Goal: Communication & Community: Ask a question

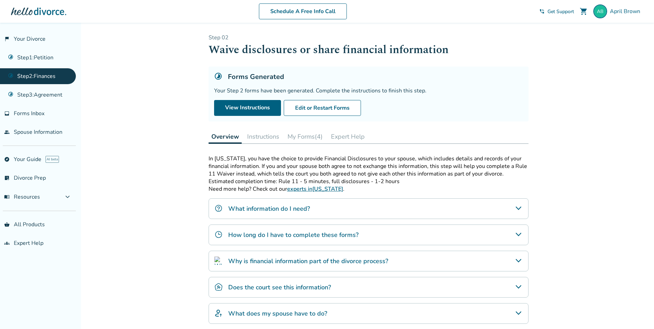
click at [302, 137] on button "My Forms (4)" at bounding box center [305, 137] width 41 height 14
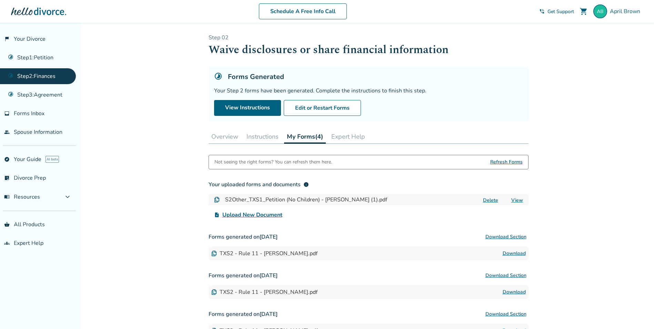
click at [518, 199] on link "View" at bounding box center [517, 200] width 12 height 7
click at [513, 237] on button "Download Section" at bounding box center [505, 237] width 45 height 14
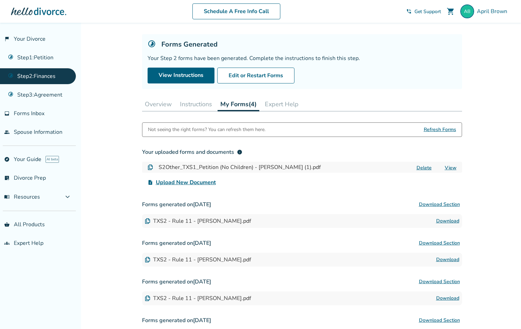
scroll to position [69, 0]
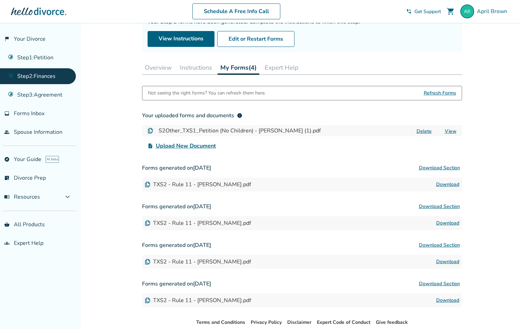
click at [163, 68] on button "Overview" at bounding box center [158, 68] width 32 height 14
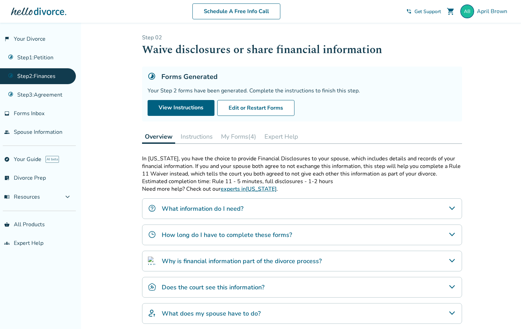
click at [428, 10] on span "Get Support" at bounding box center [427, 11] width 27 height 7
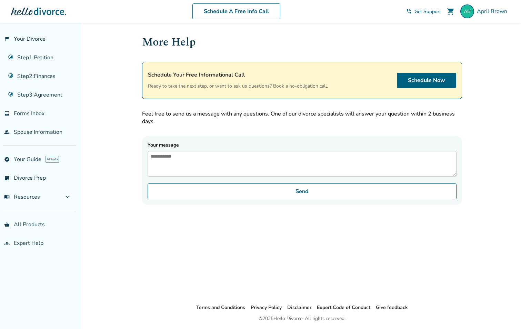
click at [159, 159] on textarea "Your message" at bounding box center [301, 163] width 309 height 25
type textarea "*"
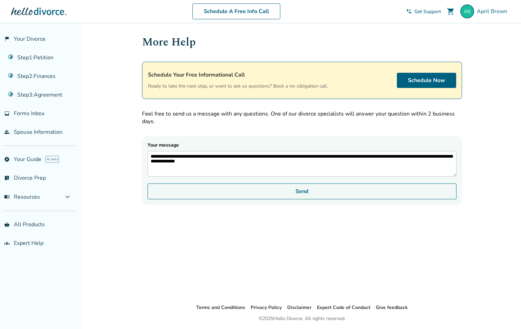
type textarea "**********"
click at [301, 195] on button "Send" at bounding box center [301, 191] width 309 height 16
click at [305, 199] on button "Send" at bounding box center [301, 191] width 309 height 16
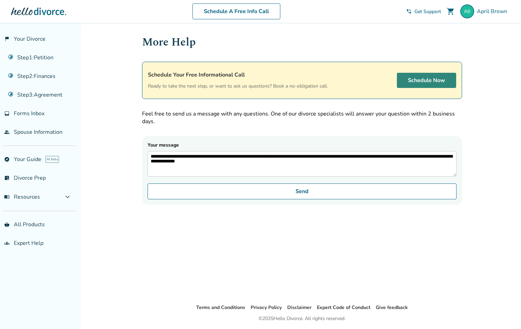
click at [431, 84] on link "Schedule Now" at bounding box center [426, 80] width 59 height 15
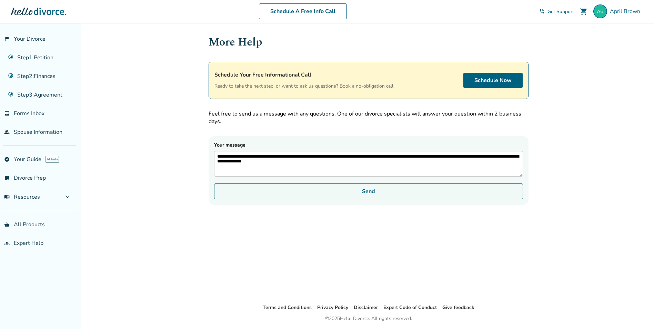
click at [357, 199] on button "Send" at bounding box center [368, 191] width 309 height 16
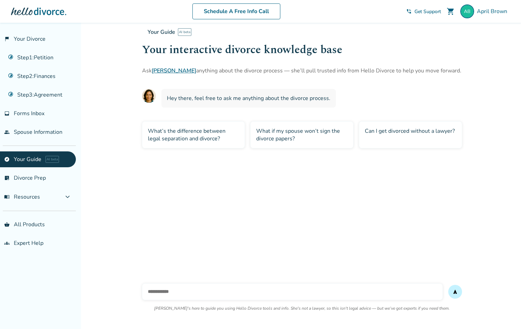
click at [165, 295] on input "text" at bounding box center [292, 291] width 300 height 17
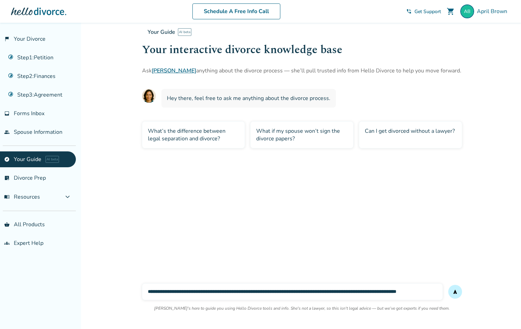
scroll to position [0, 1]
type input "**********"
click at [453, 291] on span "send" at bounding box center [455, 292] width 6 height 6
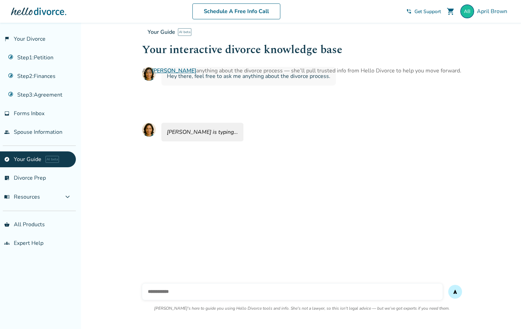
scroll to position [23, 0]
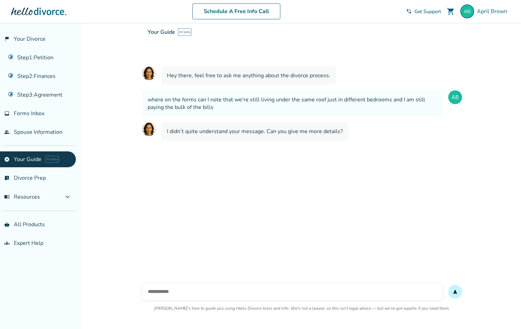
click at [180, 293] on input "text" at bounding box center [292, 291] width 300 height 17
type input "**********"
click at [448, 285] on button "send" at bounding box center [455, 292] width 14 height 14
